Goal: Find specific page/section: Find specific page/section

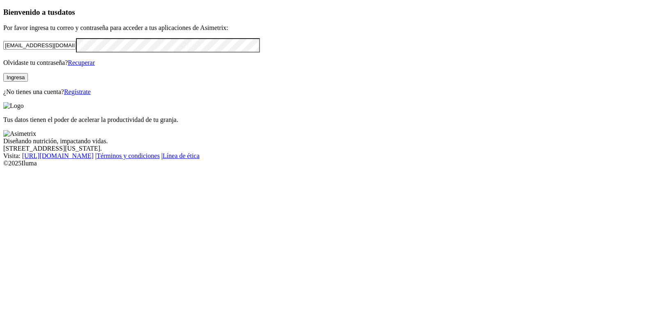
click at [28, 82] on button "Ingresa" at bounding box center [15, 77] width 25 height 9
